Goal: Find specific page/section: Find specific page/section

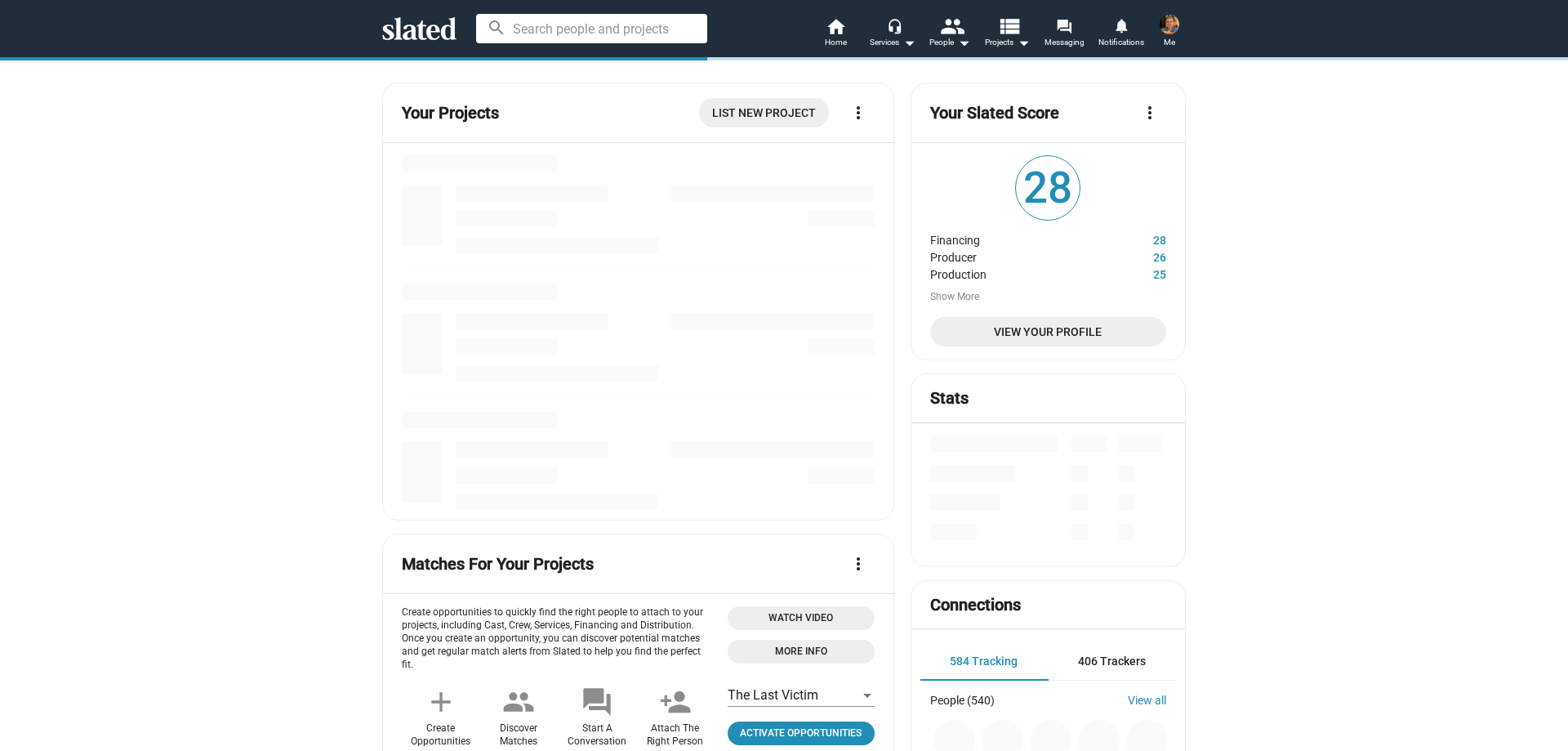
click at [617, 25] on input at bounding box center [591, 28] width 231 height 29
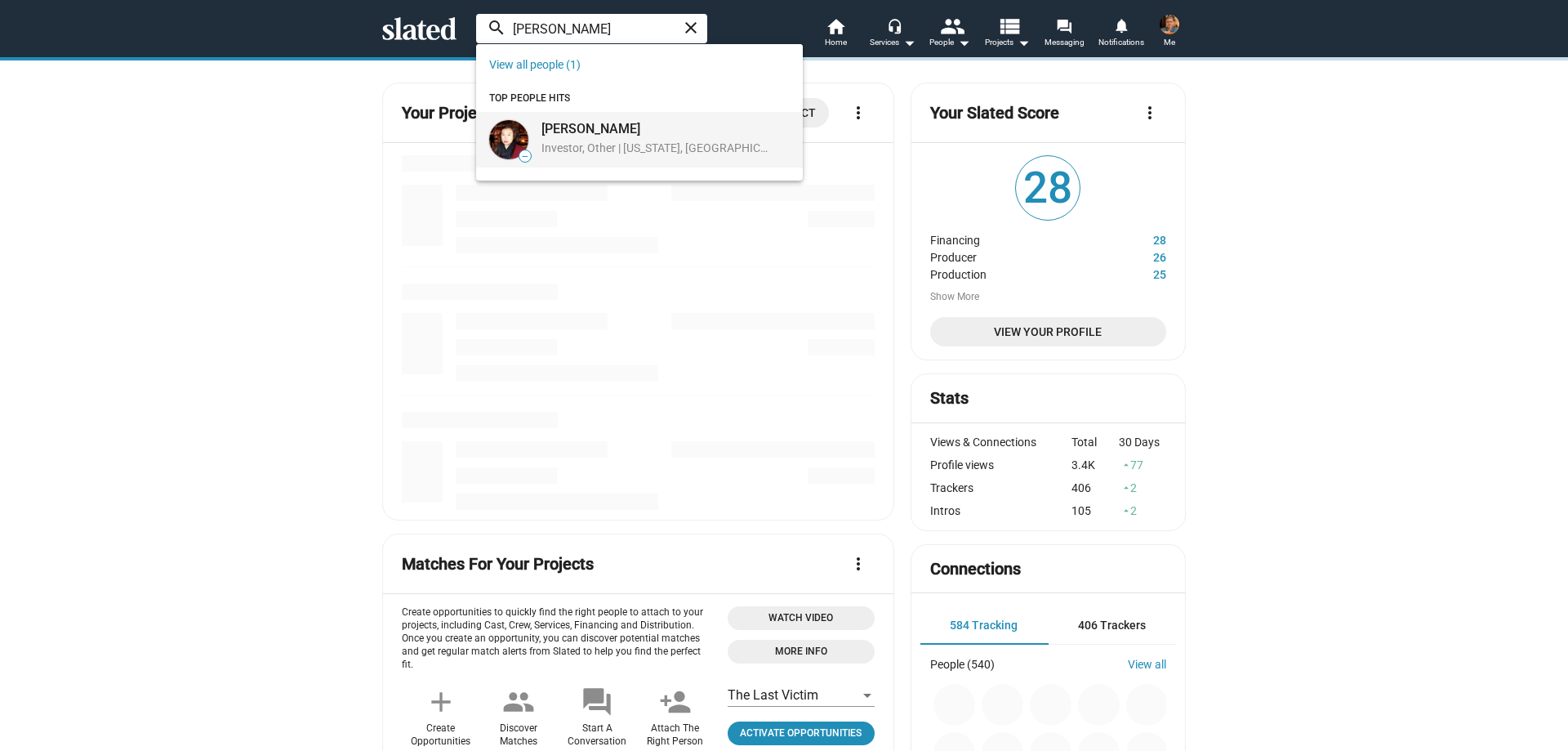
type input "[PERSON_NAME]"
click at [634, 152] on div "Investor, Other | [US_STATE], [GEOGRAPHIC_DATA], [GEOGRAPHIC_DATA]" at bounding box center [656, 149] width 229 height 17
